Goal: Task Accomplishment & Management: Complete application form

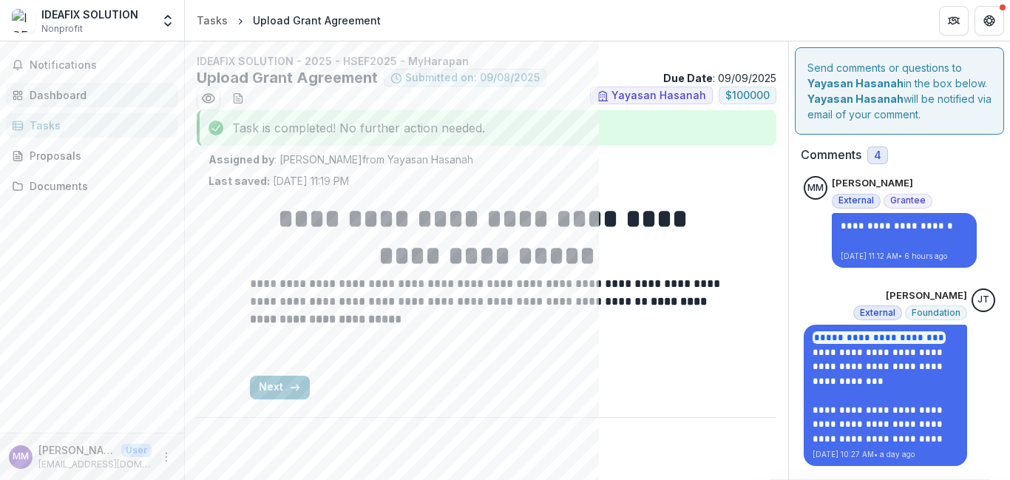
click at [86, 103] on link "Dashboard" at bounding box center [92, 95] width 172 height 24
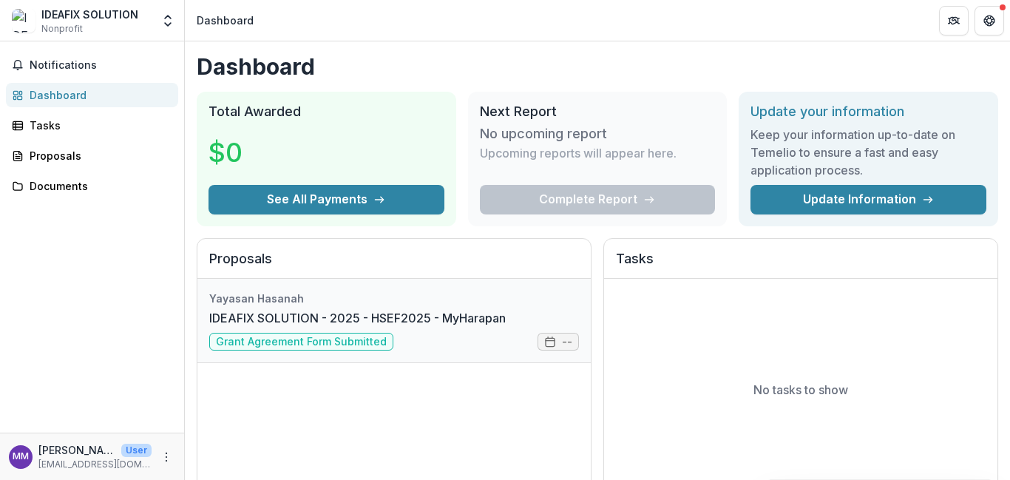
click at [354, 327] on link "IDEAFIX SOLUTION - 2025 - HSEF2025 - MyHarapan" at bounding box center [357, 318] width 296 height 18
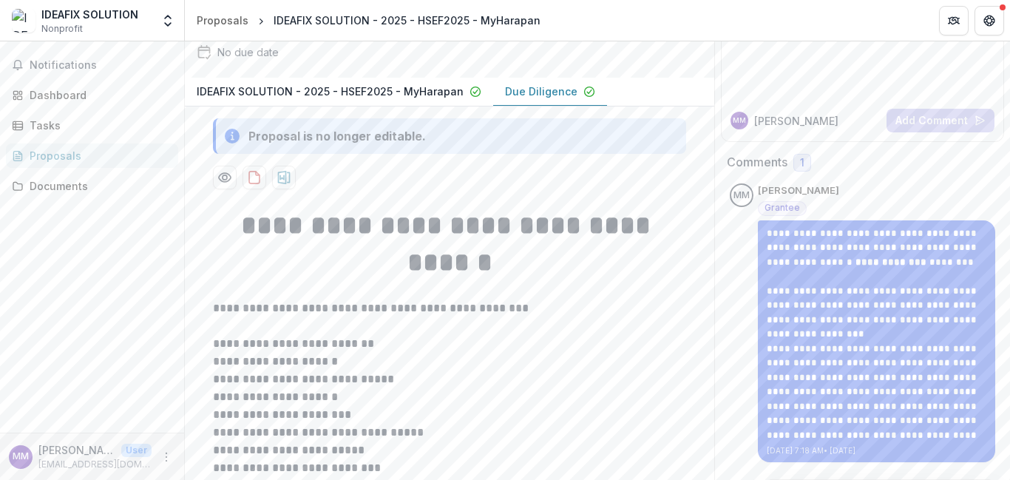
scroll to position [139, 0]
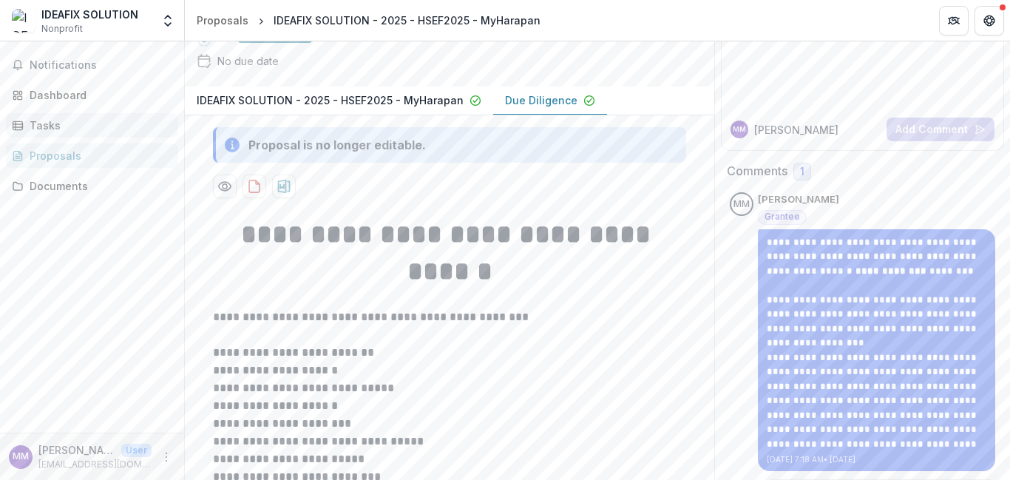
click at [35, 123] on div "Tasks" at bounding box center [98, 126] width 137 height 16
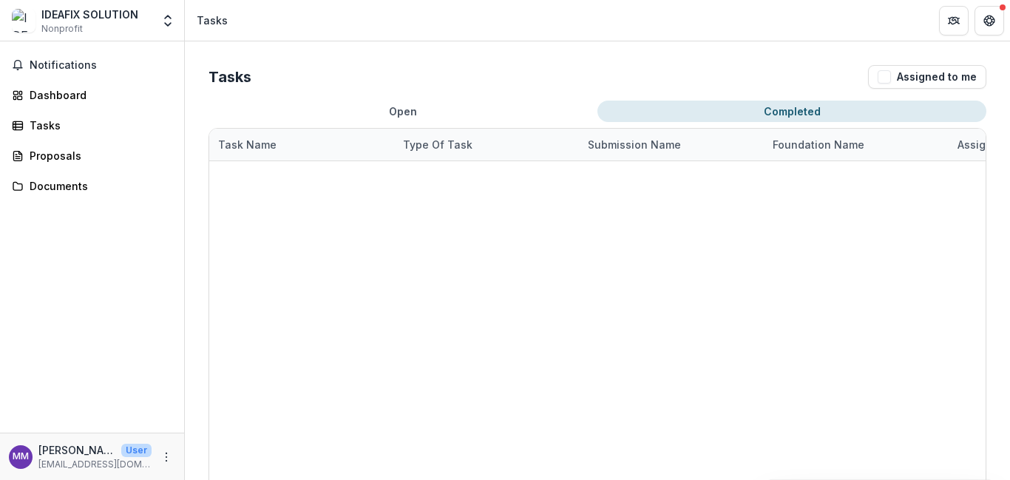
click at [658, 109] on button "Completed" at bounding box center [791, 111] width 389 height 21
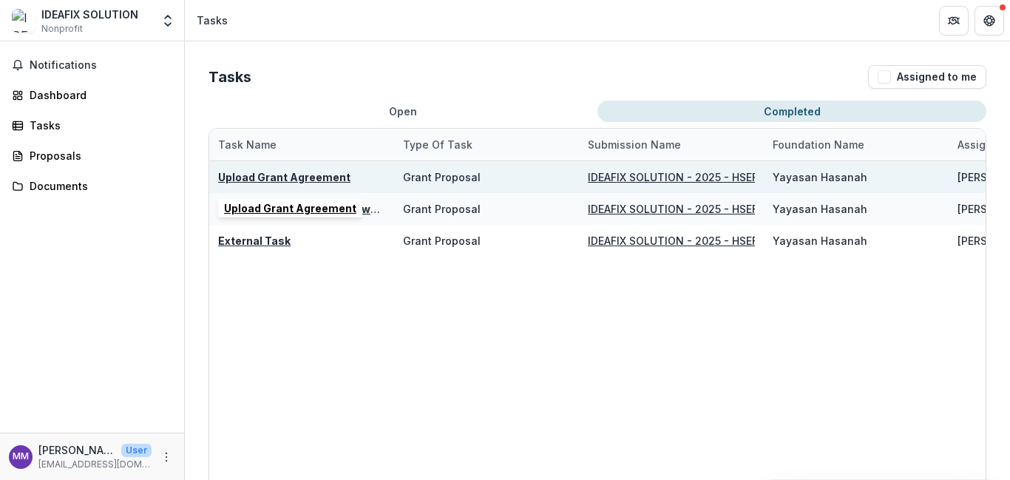
click at [303, 179] on u "Upload Grant Agreement" at bounding box center [284, 177] width 132 height 13
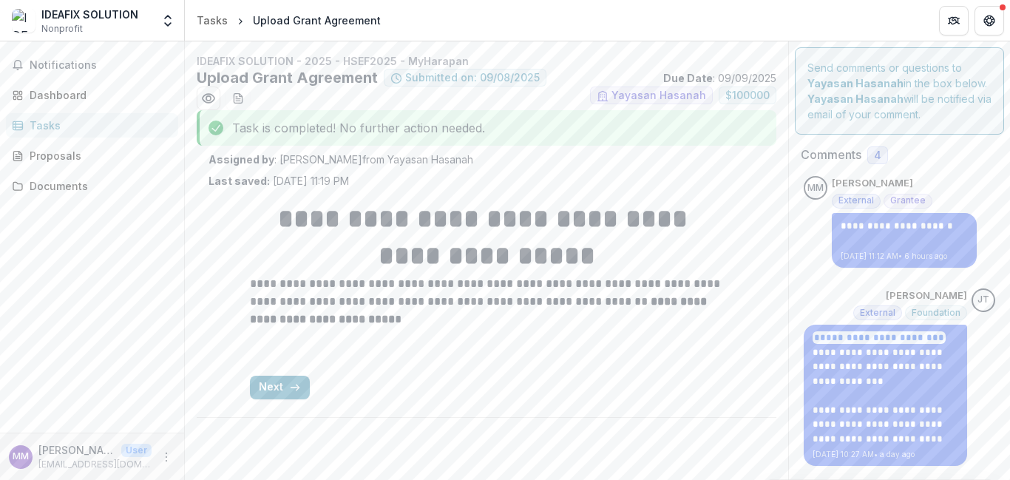
scroll to position [33, 0]
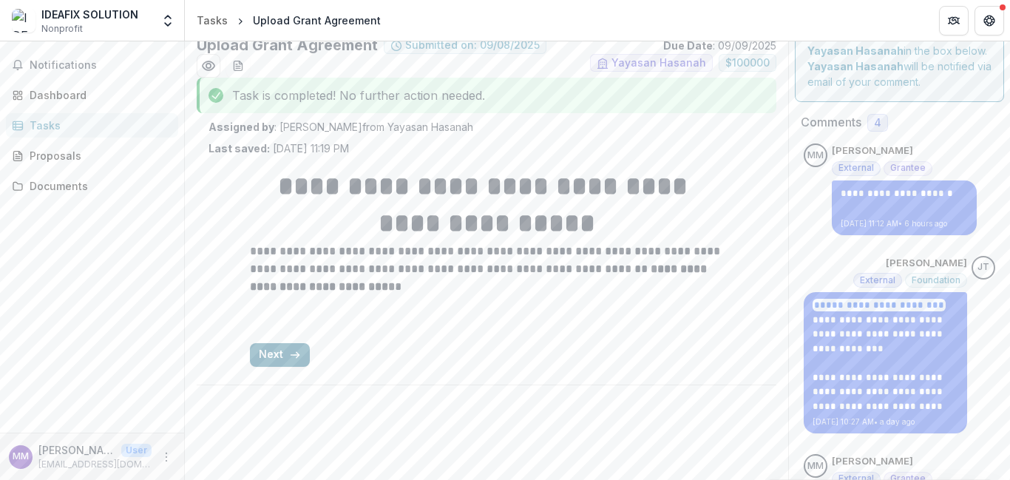
click at [294, 361] on button "Next" at bounding box center [280, 355] width 60 height 24
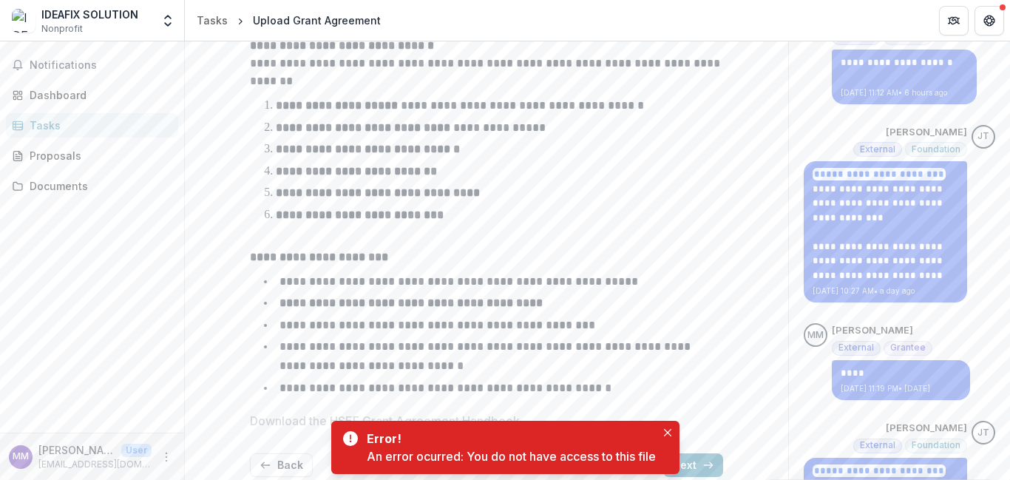
scroll to position [164, 0]
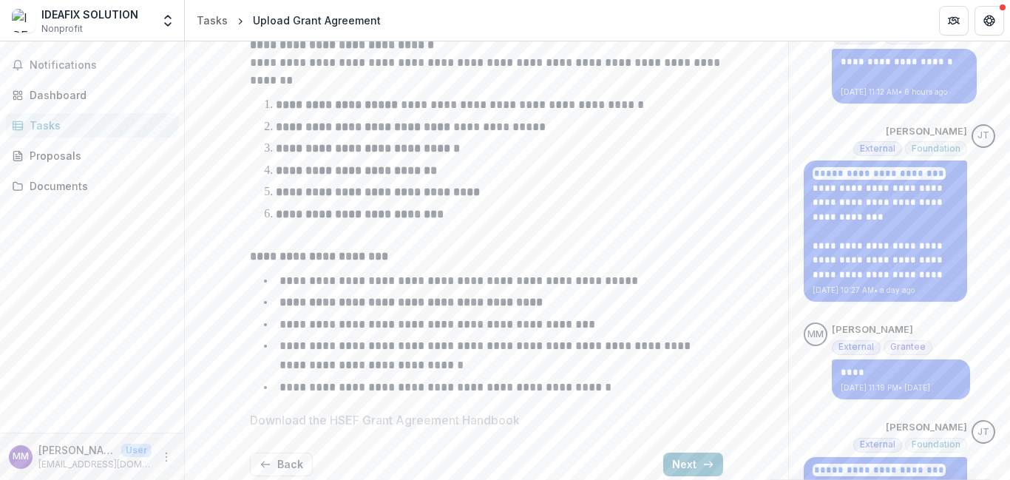
click at [460, 217] on li "**********" at bounding box center [495, 214] width 455 height 19
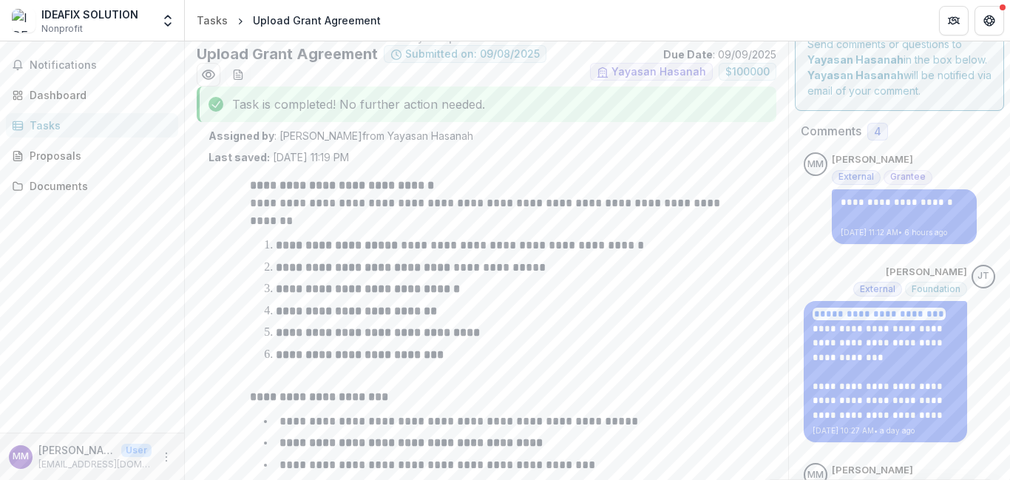
scroll to position [0, 0]
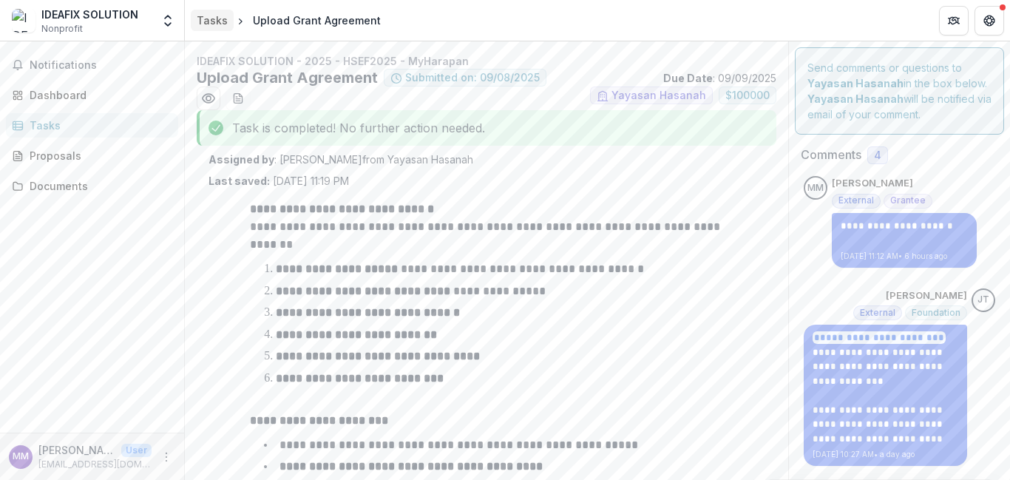
click at [217, 19] on div "Tasks" at bounding box center [212, 21] width 31 height 16
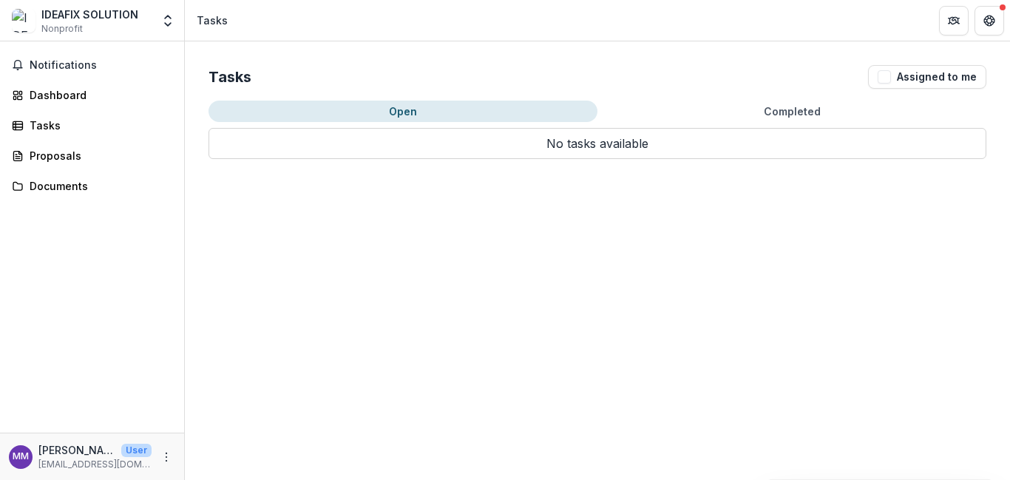
click at [830, 116] on button "Completed" at bounding box center [791, 111] width 389 height 21
